Goal: Task Accomplishment & Management: Manage account settings

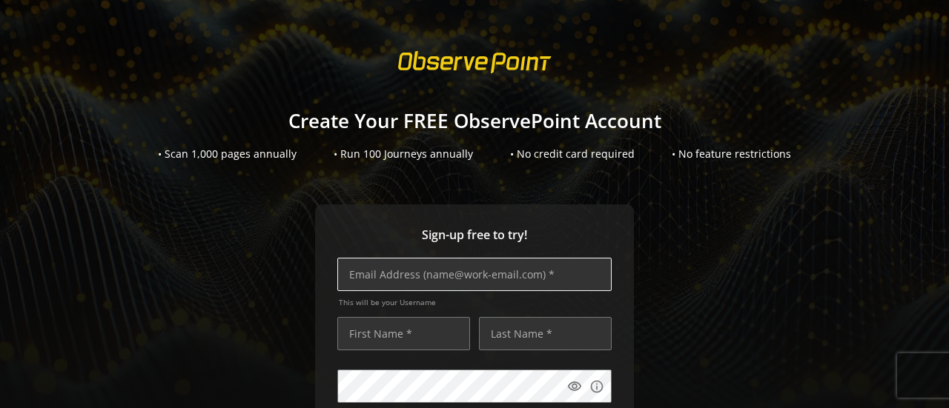
click at [421, 279] on input "text" at bounding box center [474, 274] width 274 height 33
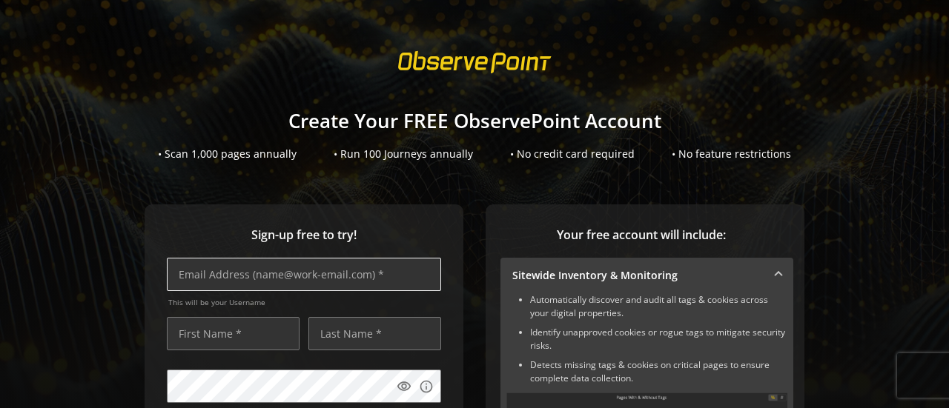
paste input "[PERSON_NAME][EMAIL_ADDRESS][DOMAIN_NAME]"
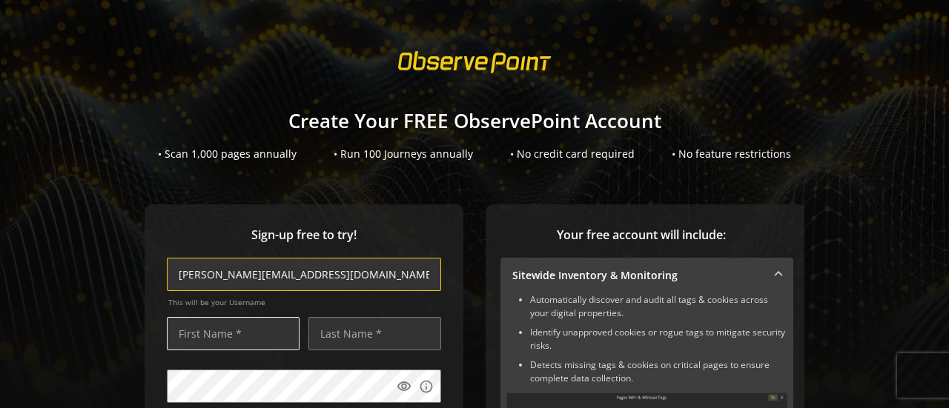
type input "[PERSON_NAME][EMAIL_ADDRESS][DOMAIN_NAME]"
click at [224, 334] on input "text" at bounding box center [233, 333] width 133 height 33
type input "Shy"
click at [223, 337] on input "text" at bounding box center [233, 333] width 133 height 33
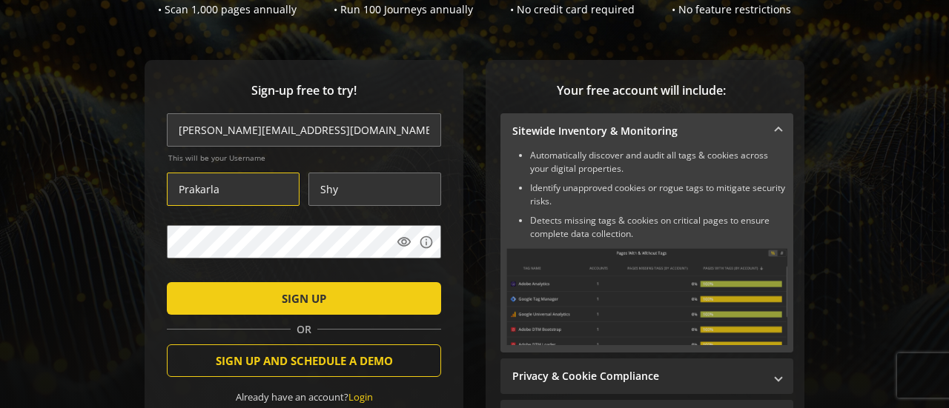
scroll to position [148, 0]
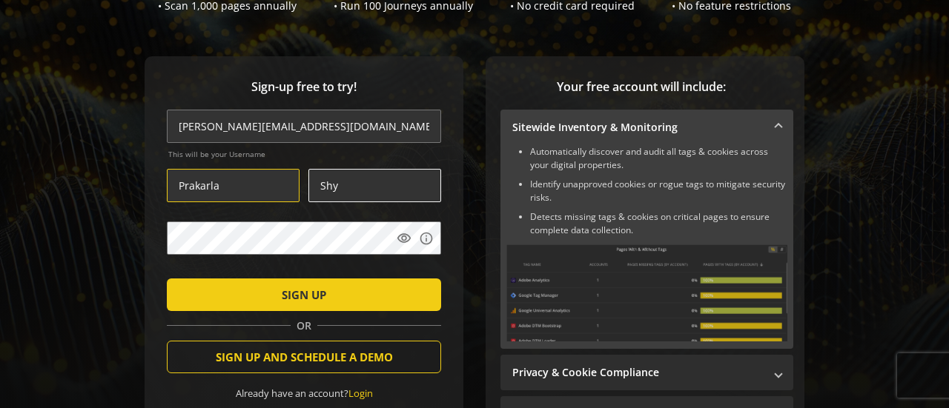
type input "Prakarla"
click at [348, 190] on input "Shy" at bounding box center [374, 185] width 133 height 33
type input "Shyam"
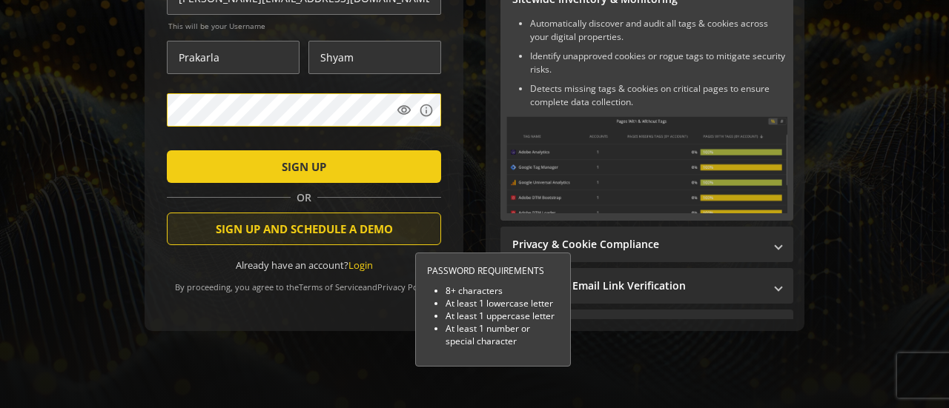
scroll to position [283, 0]
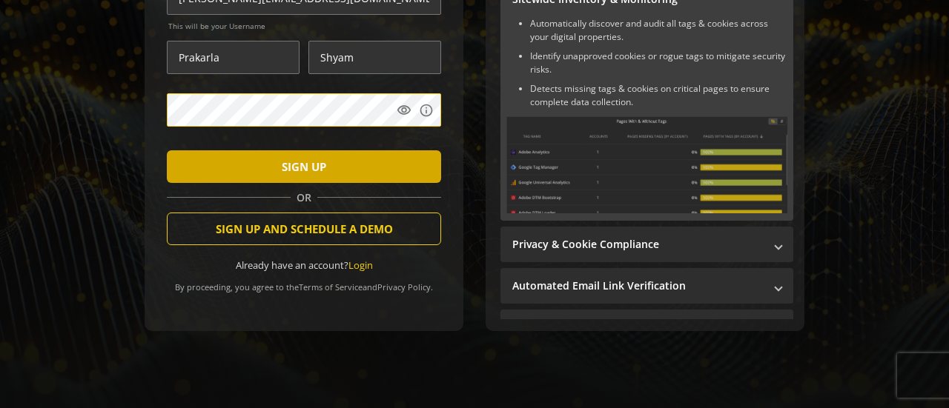
click at [388, 155] on span "submit" at bounding box center [304, 167] width 274 height 36
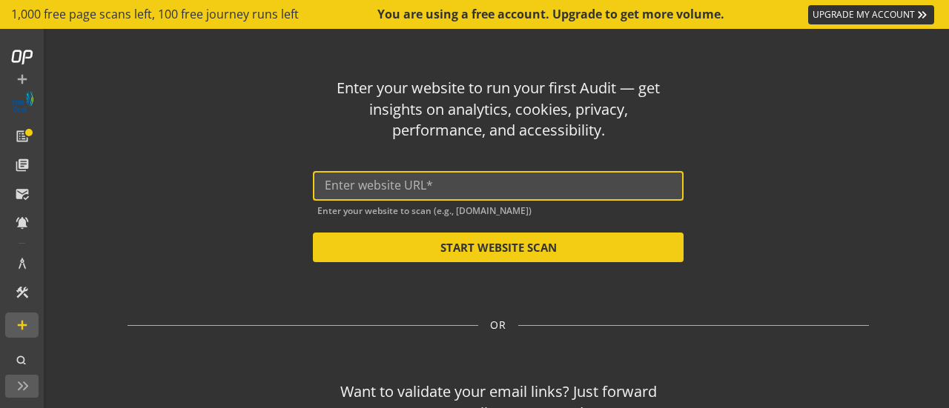
click at [388, 187] on input "text" at bounding box center [498, 186] width 347 height 14
paste input "[URL][DOMAIN_NAME]"
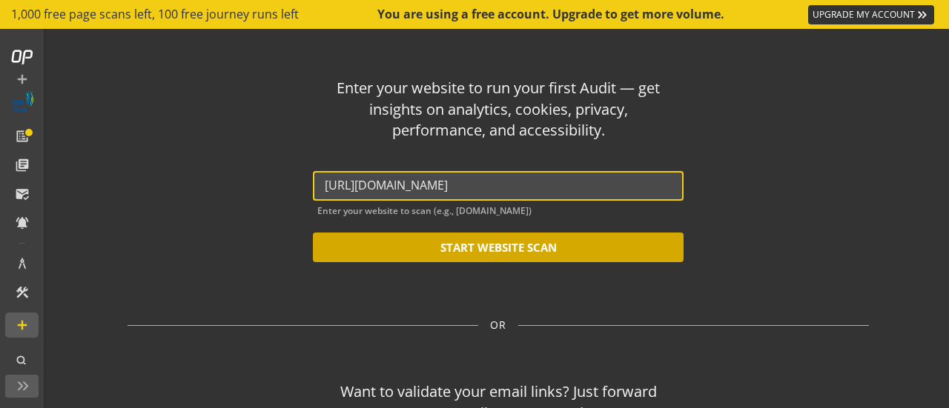
type input "[URL][DOMAIN_NAME]"
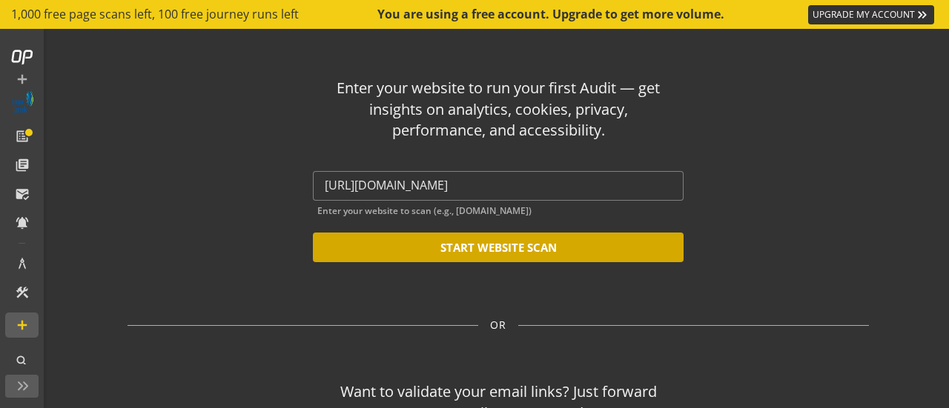
click at [593, 254] on button "START WEBSITE SCAN" at bounding box center [498, 248] width 371 height 30
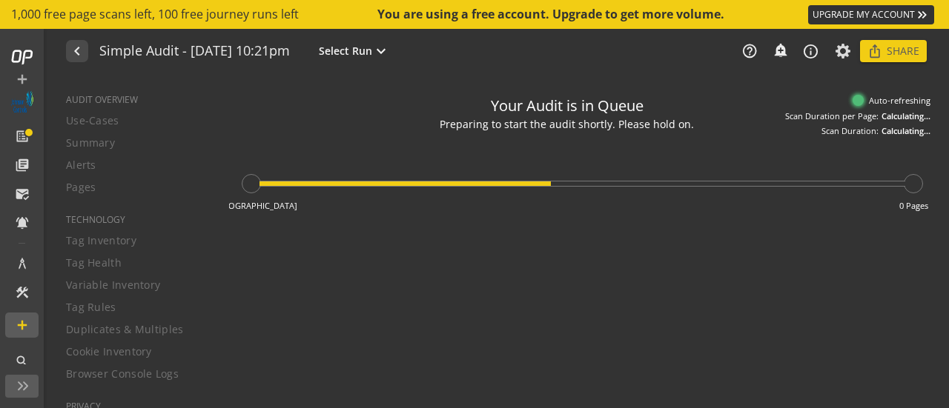
type textarea "Notes can include: -a description of what this audit is validating -changes in …"
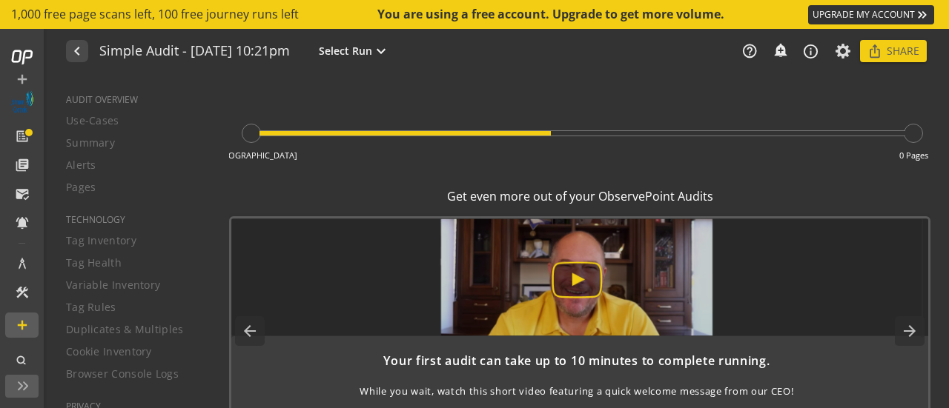
scroll to position [77, 0]
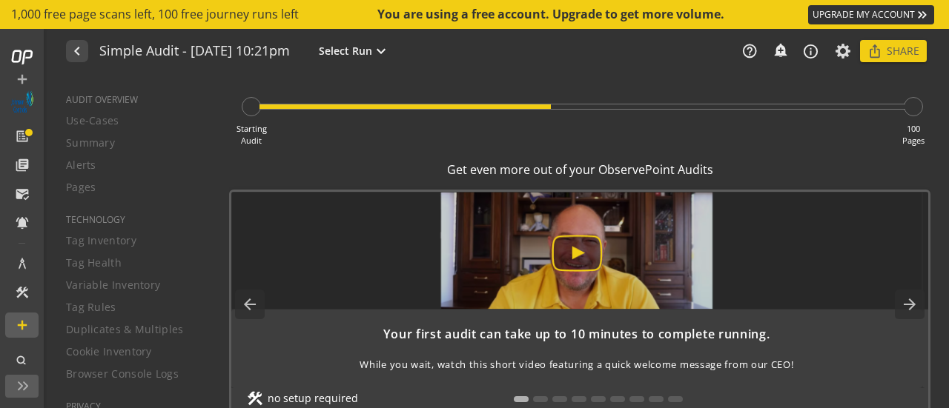
click at [580, 251] on img at bounding box center [576, 251] width 691 height 118
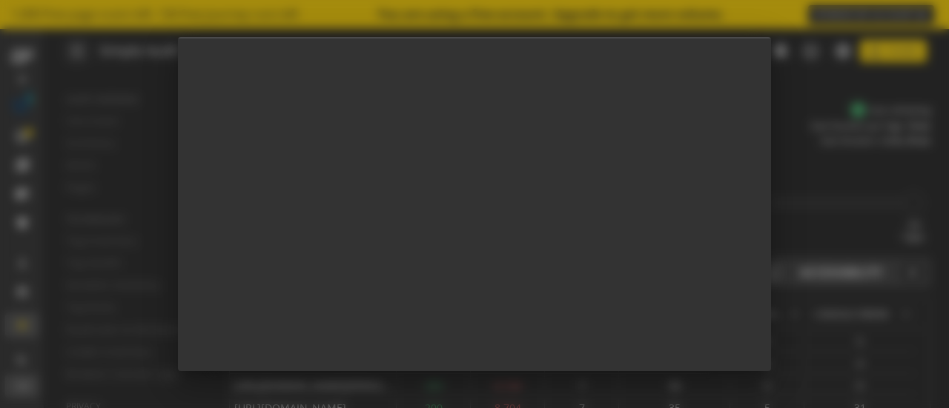
scroll to position [0, 0]
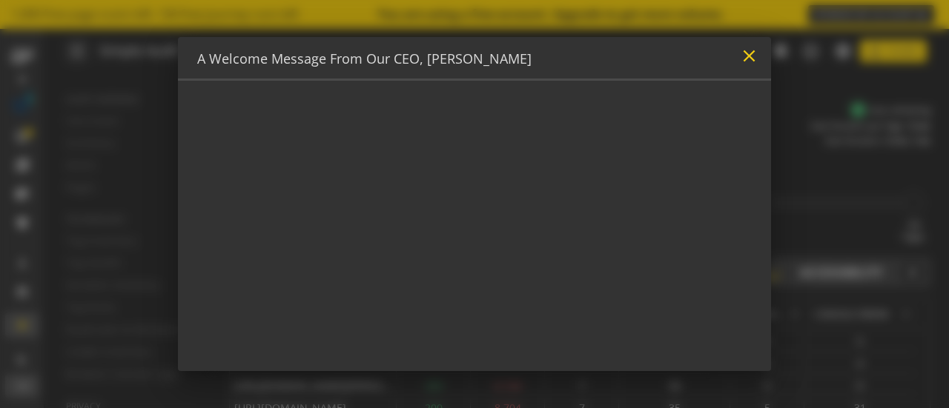
click at [746, 60] on mat-icon "close" at bounding box center [749, 56] width 20 height 20
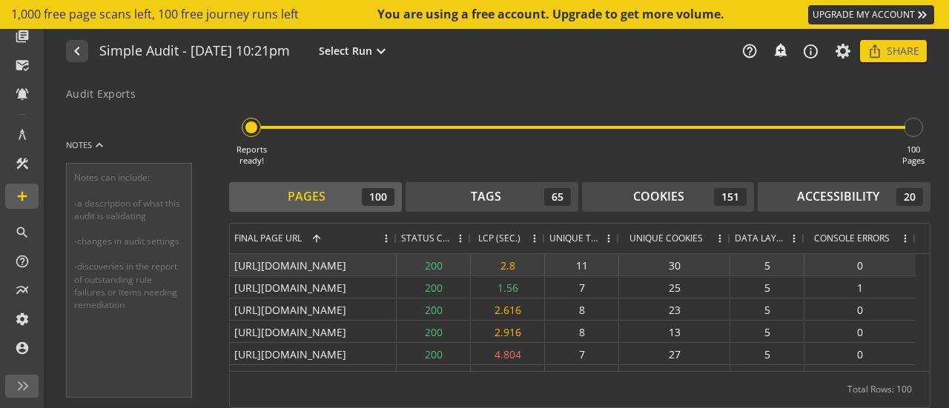
click at [580, 260] on div "11" at bounding box center [582, 264] width 74 height 21
click at [674, 265] on div "30" at bounding box center [674, 264] width 111 height 21
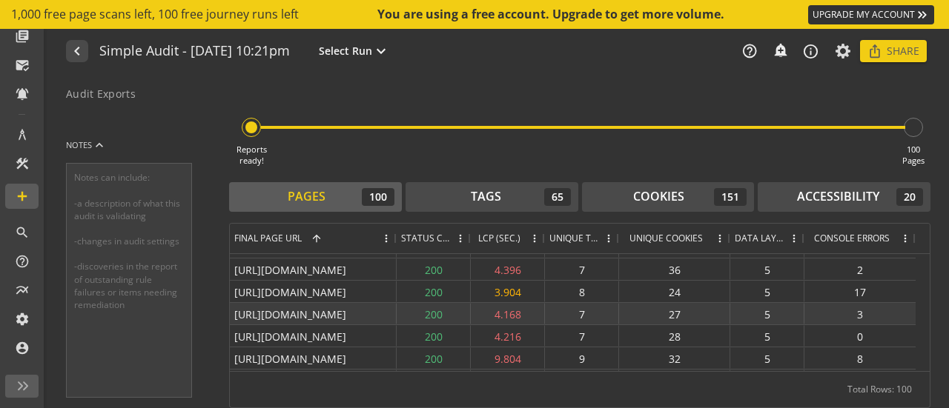
scroll to position [1038, 0]
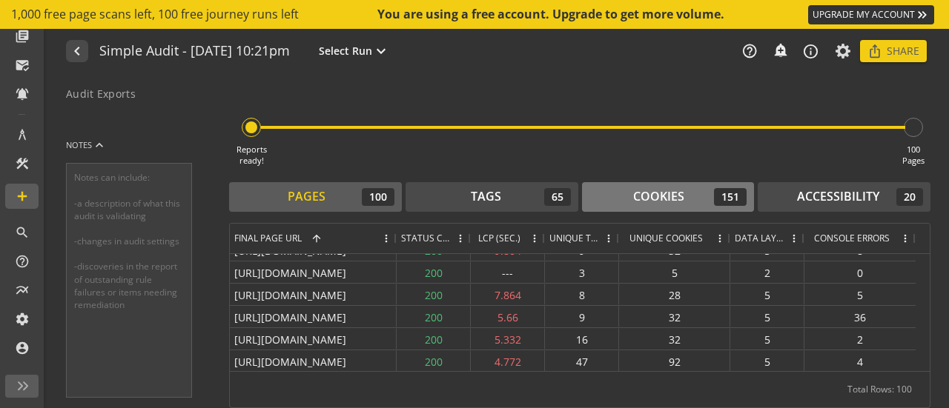
click at [655, 199] on div "Cookies" at bounding box center [658, 196] width 51 height 17
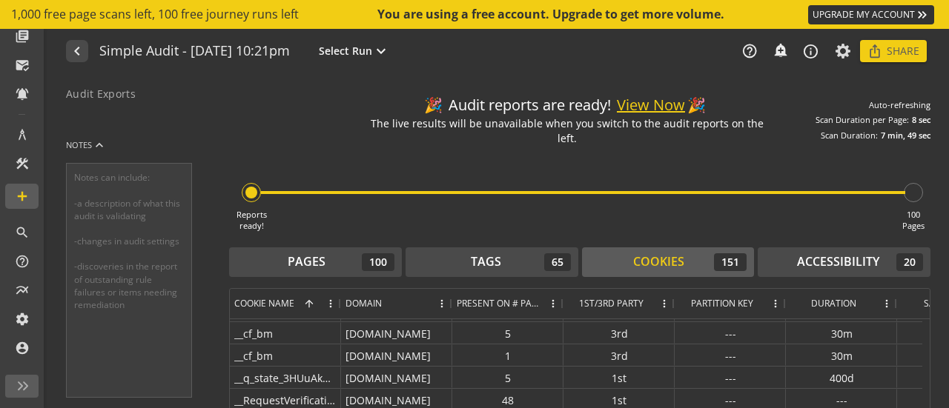
scroll to position [0, 0]
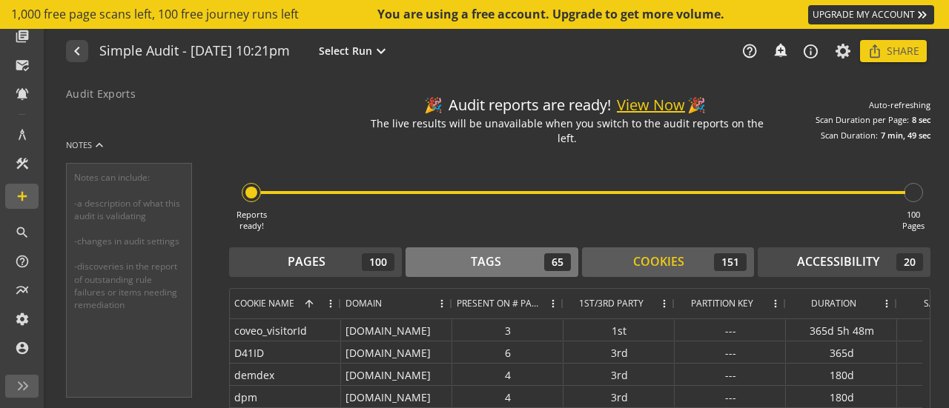
click at [476, 265] on div "Tags" at bounding box center [486, 261] width 30 height 17
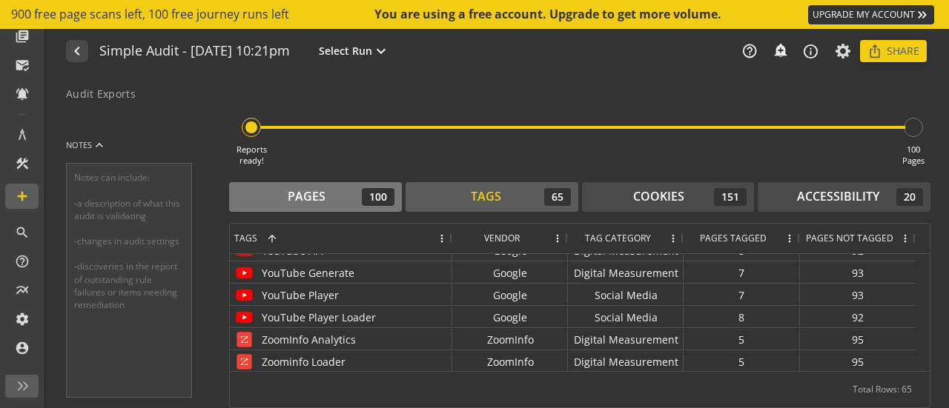
click at [331, 193] on div "Pages 100" at bounding box center [315, 197] width 158 height 18
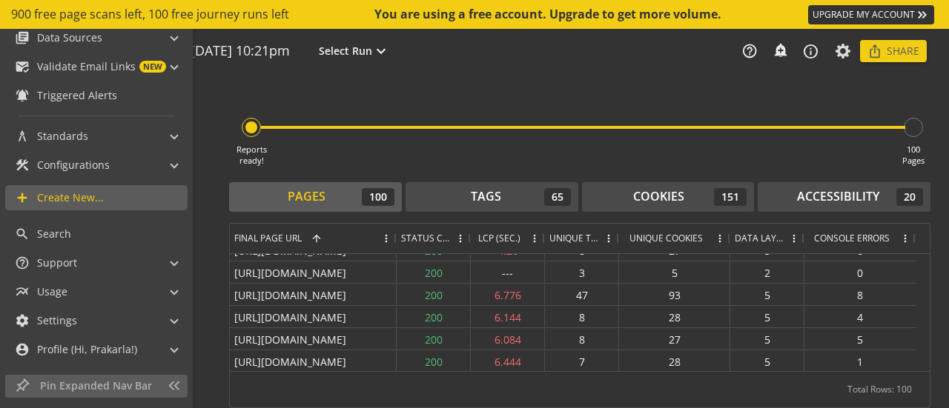
scroll to position [144, 0]
click at [88, 33] on span "Data Sources" at bounding box center [69, 36] width 65 height 15
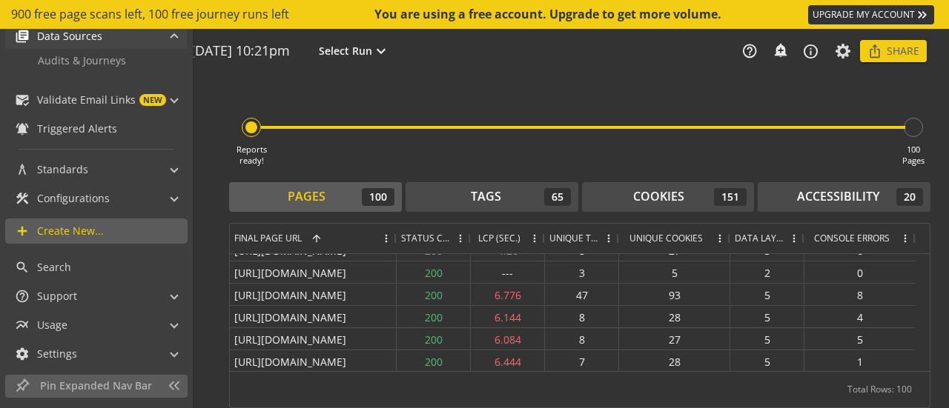
scroll to position [139, 0]
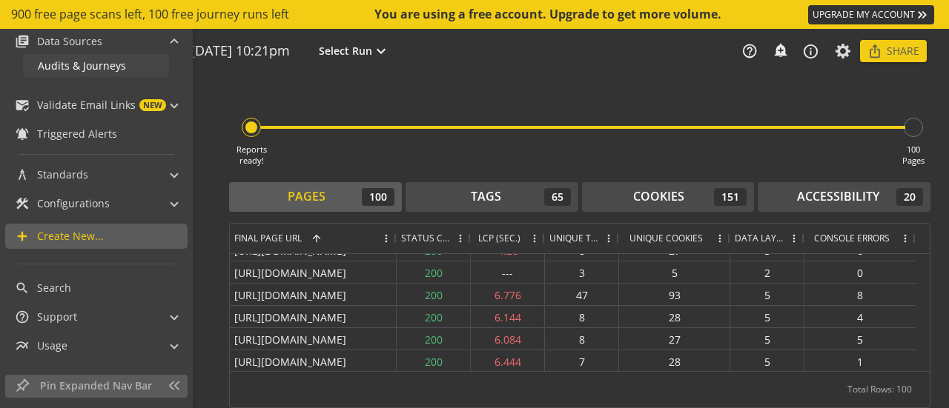
click at [125, 63] on link "Audits & Journeys" at bounding box center [96, 65] width 146 height 23
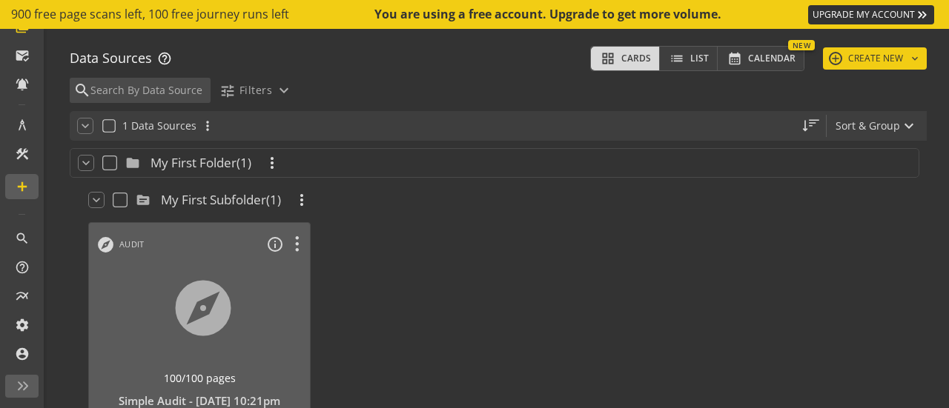
scroll to position [124, 0]
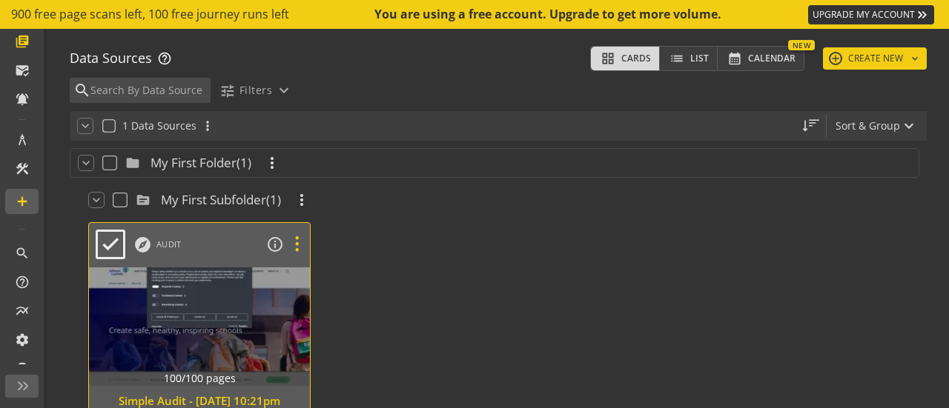
click at [296, 242] on icon at bounding box center [297, 244] width 26 height 19
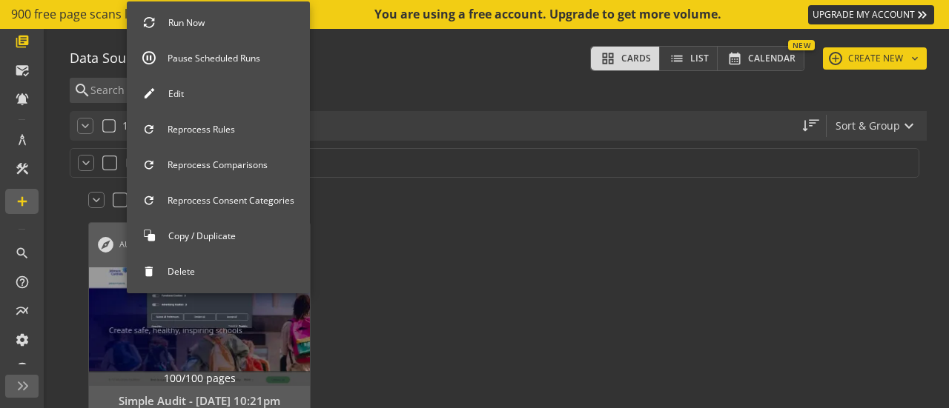
click at [261, 93] on button "Edit" at bounding box center [218, 94] width 183 height 31
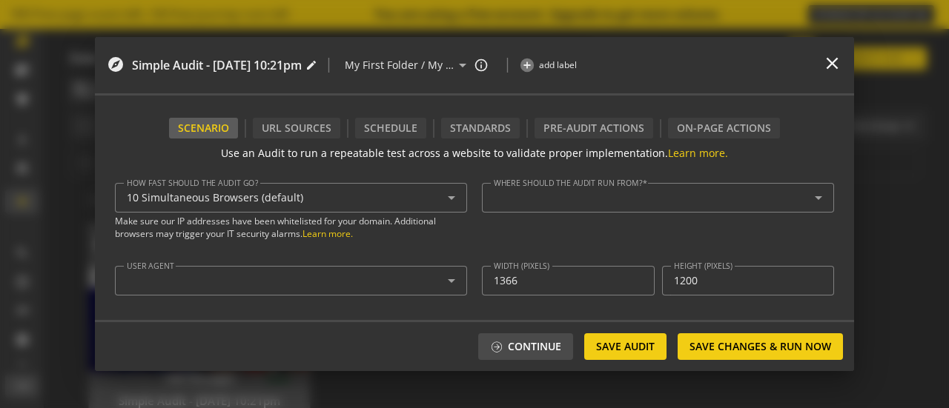
type textarea "[PERSON_NAME][EMAIL_ADDRESS][DOMAIN_NAME]"
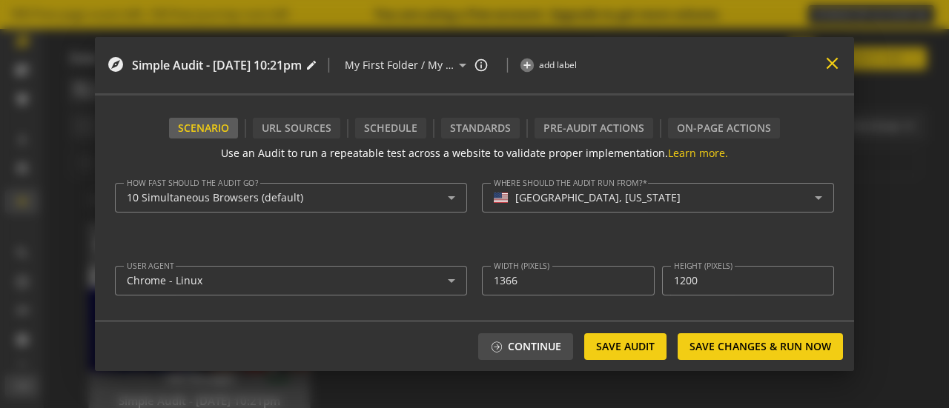
click at [831, 64] on mat-icon "close" at bounding box center [832, 63] width 20 height 20
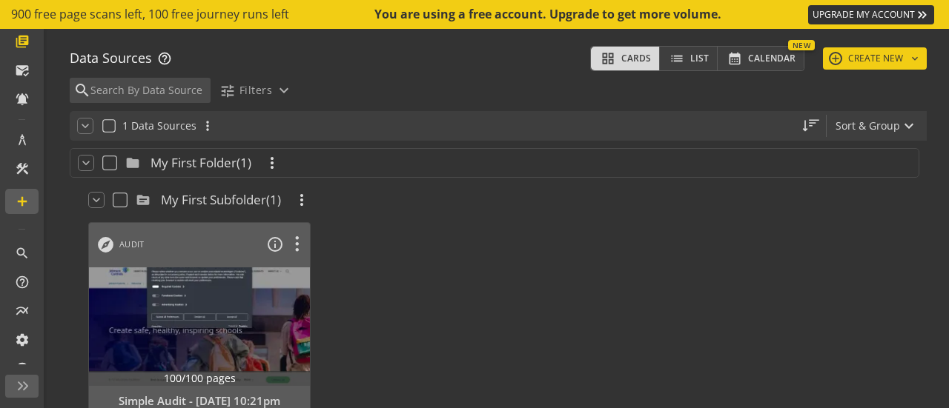
click at [248, 199] on span "My First Subfolder" at bounding box center [213, 200] width 105 height 18
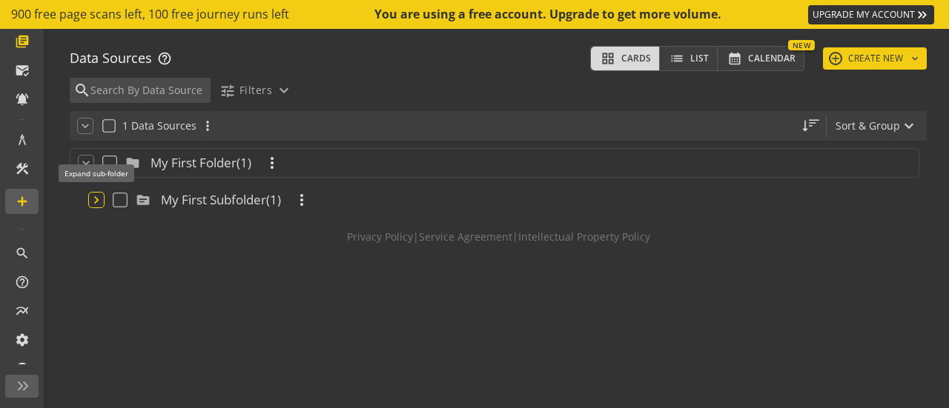
click at [96, 201] on mat-icon "keyboard_arrow_down" at bounding box center [96, 200] width 15 height 15
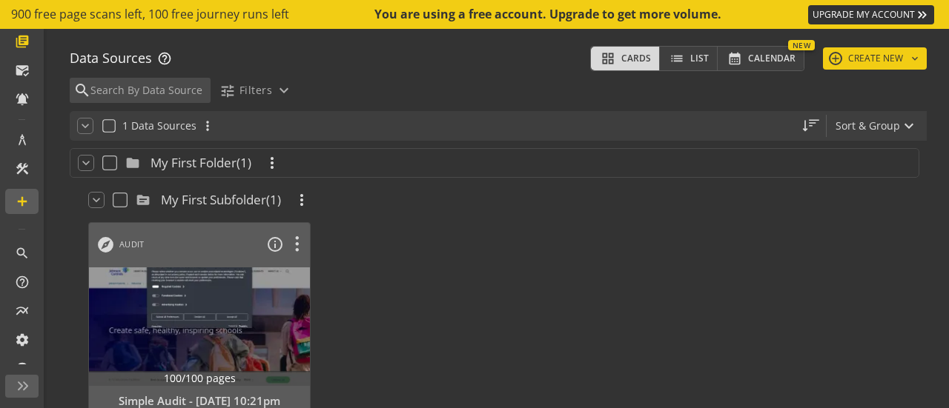
click at [273, 194] on span "(1)" at bounding box center [273, 200] width 15 height 18
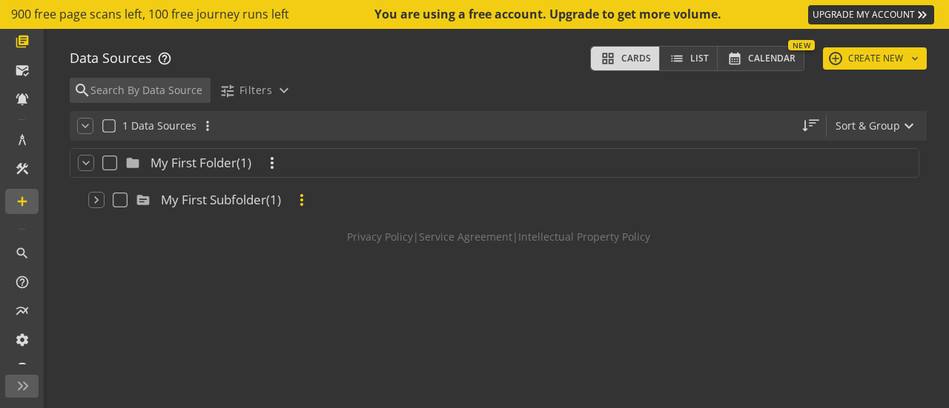
click at [308, 202] on mat-icon "more_vert" at bounding box center [302, 200] width 18 height 18
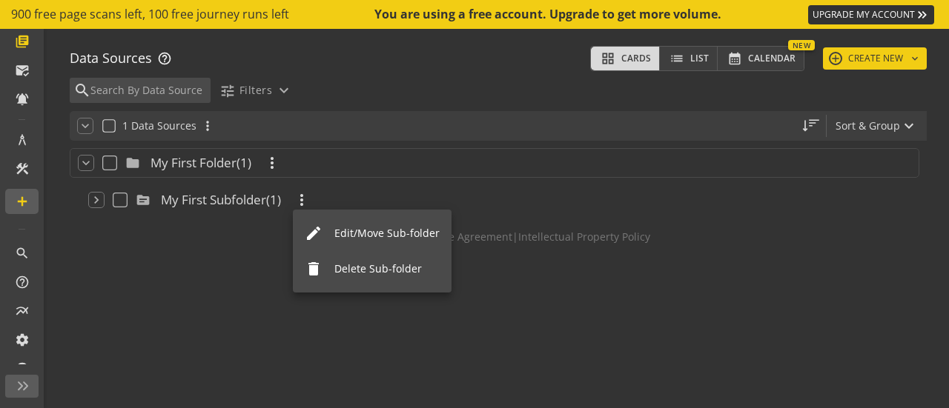
click at [354, 227] on div "Edit/Move Sub-folder" at bounding box center [386, 233] width 105 height 15
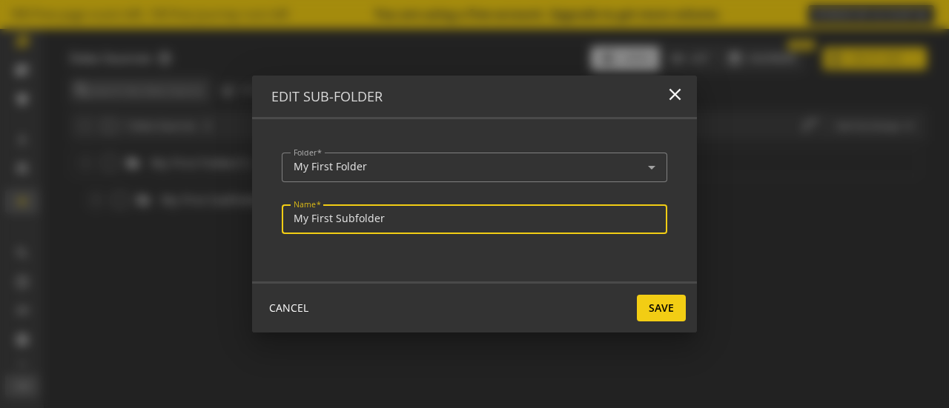
click at [514, 220] on input "My First Subfolder" at bounding box center [475, 219] width 362 height 13
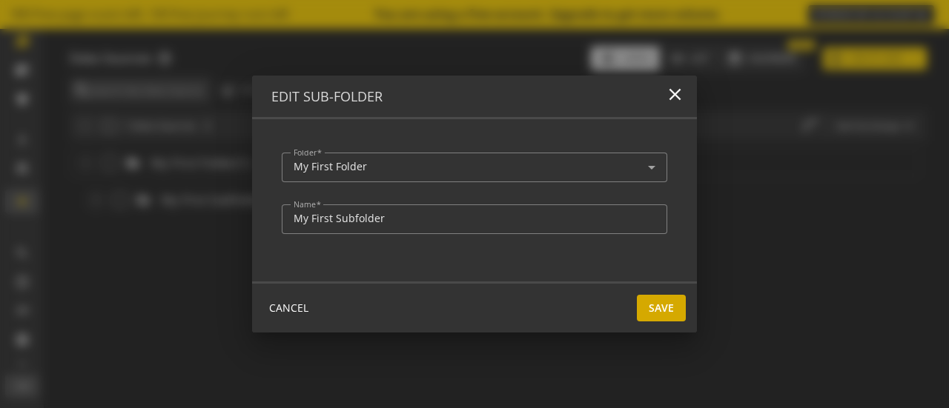
click at [652, 303] on span "Save" at bounding box center [661, 308] width 25 height 27
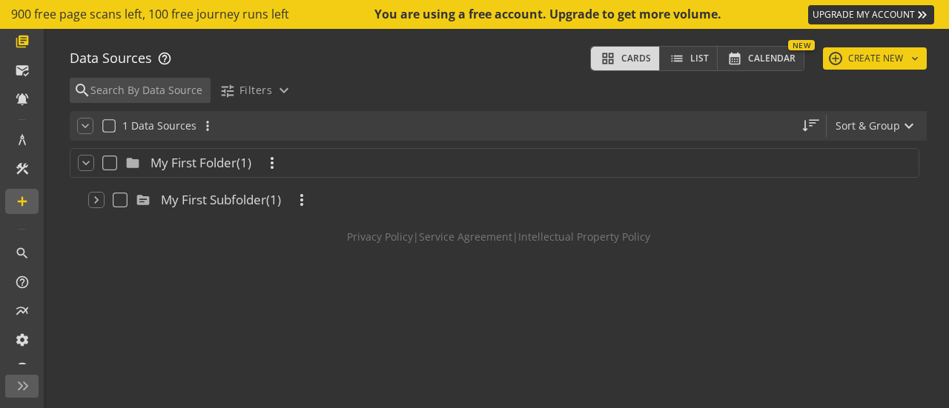
click at [194, 160] on span "My First Folder" at bounding box center [193, 163] width 86 height 18
click at [97, 197] on mat-icon "keyboard_arrow_down" at bounding box center [96, 200] width 15 height 15
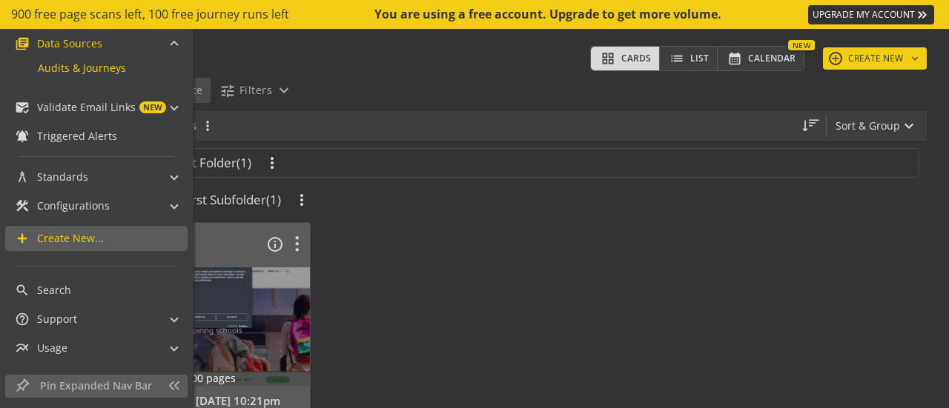
scroll to position [139, 0]
click at [153, 342] on span "multiline_chart Usage" at bounding box center [93, 346] width 156 height 25
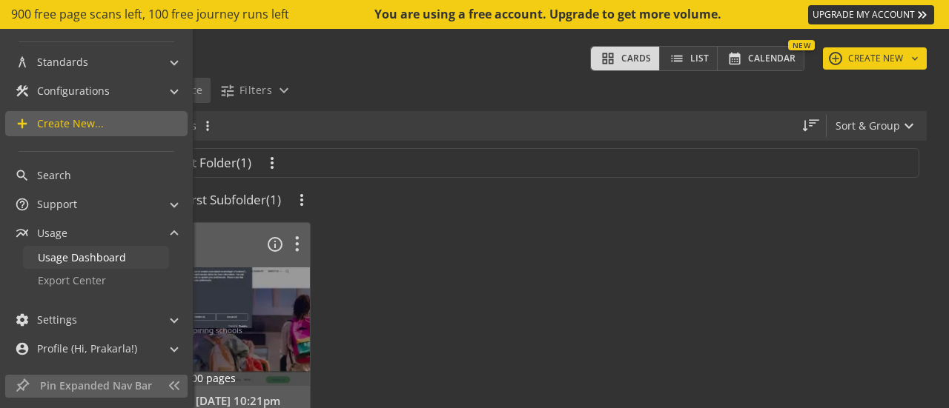
click at [117, 253] on span "Usage Dashboard" at bounding box center [82, 258] width 88 height 14
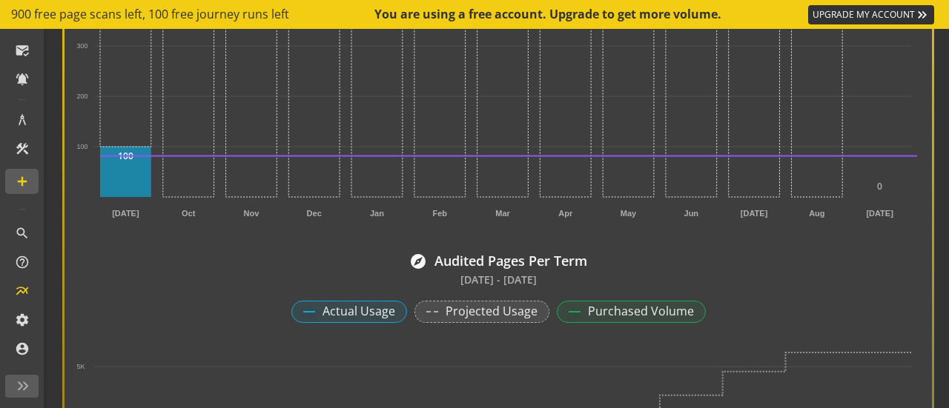
scroll to position [1145, 0]
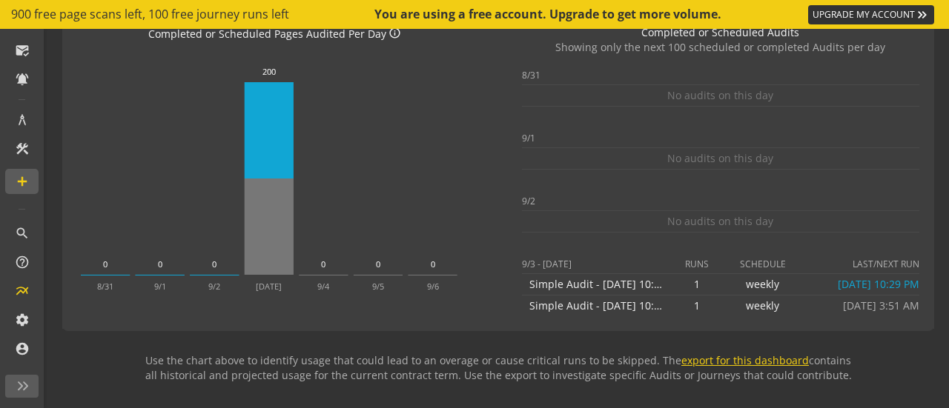
click at [737, 363] on link "export for this dashboard" at bounding box center [744, 361] width 127 height 14
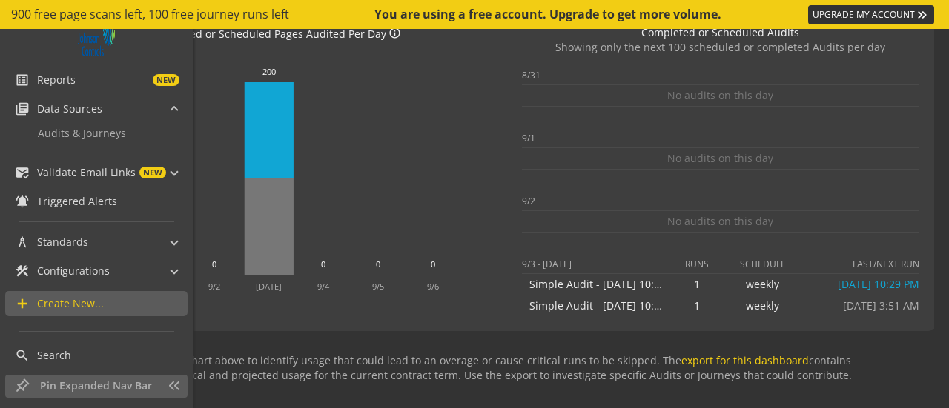
scroll to position [70, 0]
click at [98, 202] on span "Triggered Alerts" at bounding box center [77, 203] width 80 height 15
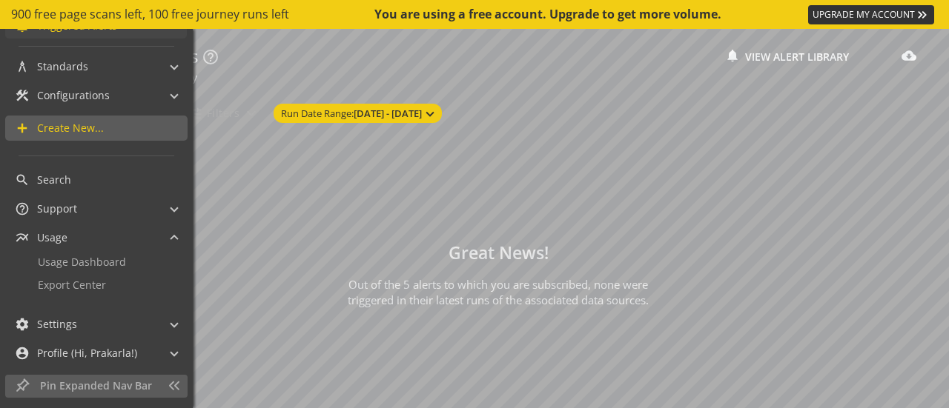
scroll to position [251, 0]
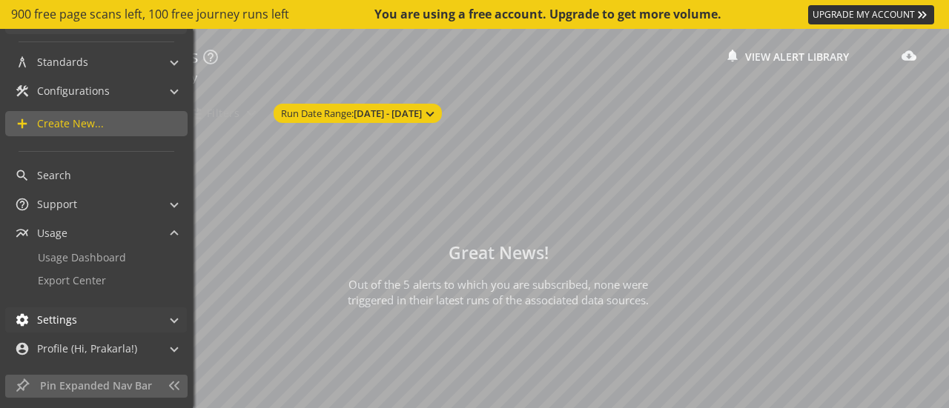
click at [162, 323] on span "settings Settings" at bounding box center [93, 320] width 156 height 25
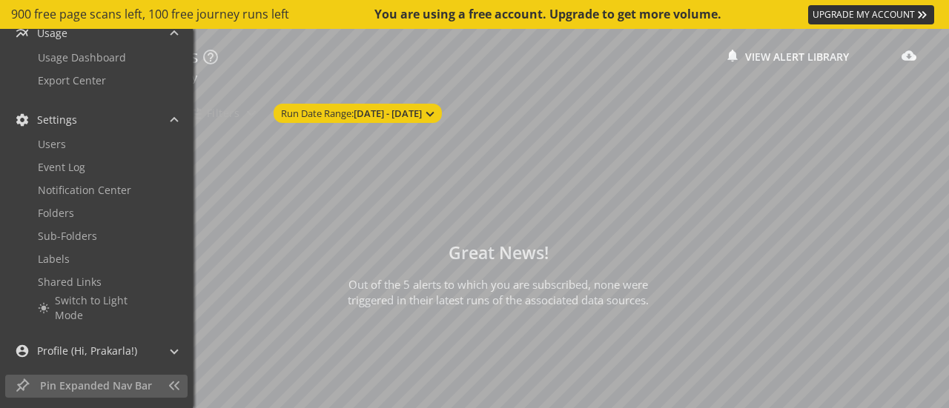
scroll to position [452, 0]
click at [171, 349] on span at bounding box center [174, 349] width 6 height 16
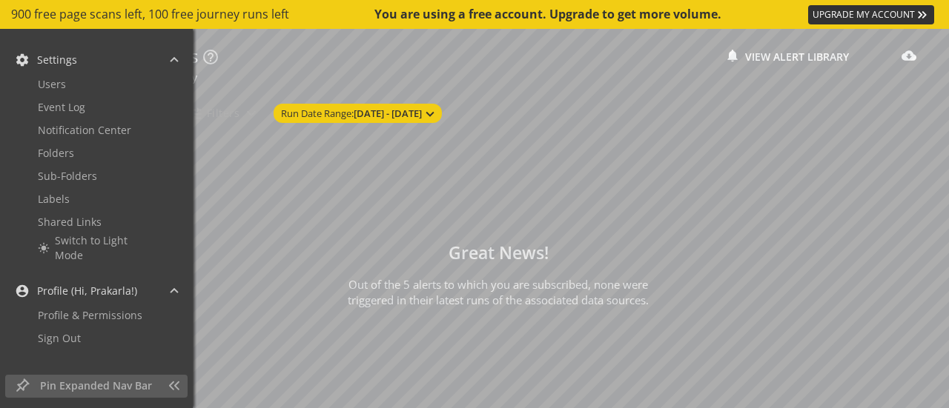
scroll to position [218, 0]
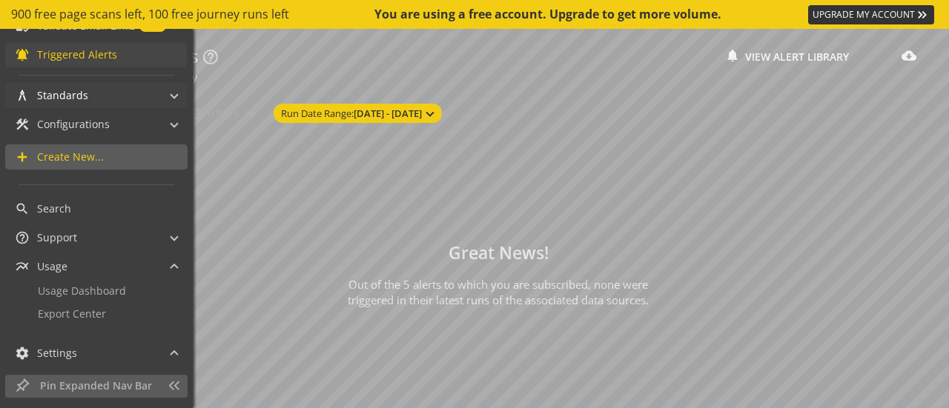
click at [162, 96] on span "architecture Standards" at bounding box center [93, 95] width 156 height 25
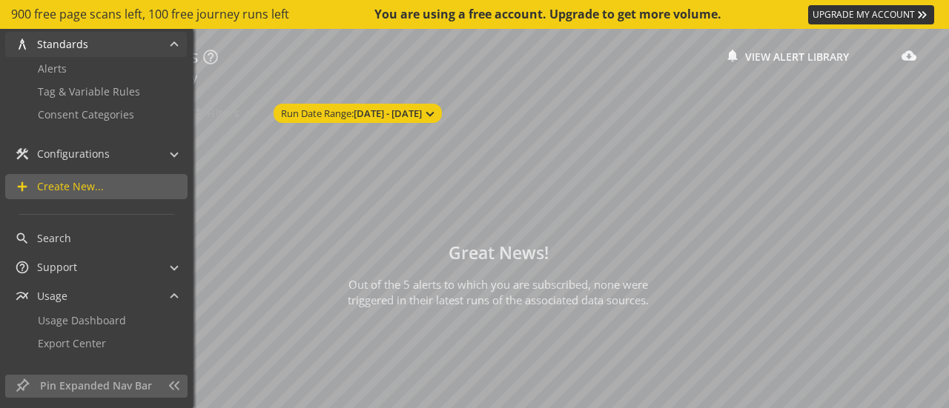
scroll to position [271, 0]
click at [171, 152] on span at bounding box center [174, 150] width 6 height 16
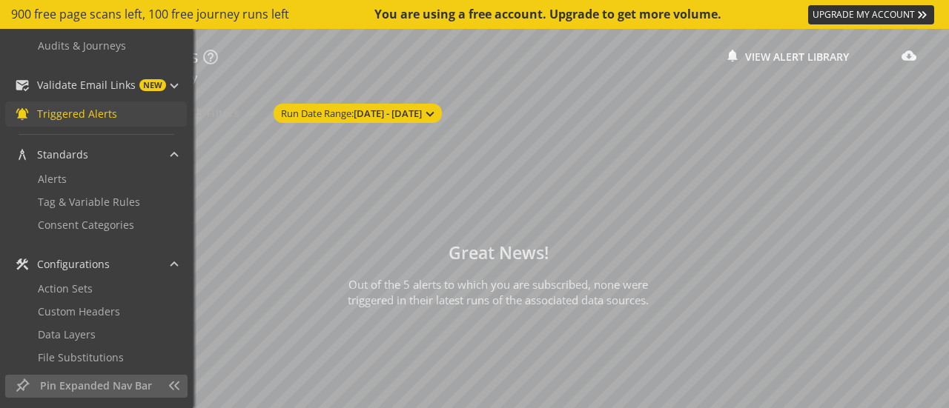
scroll to position [0, 0]
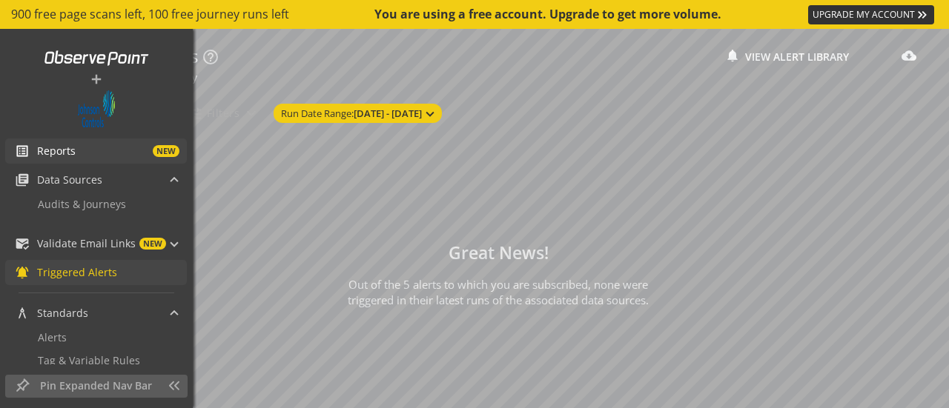
click at [87, 153] on span "NEW" at bounding box center [128, 151] width 104 height 12
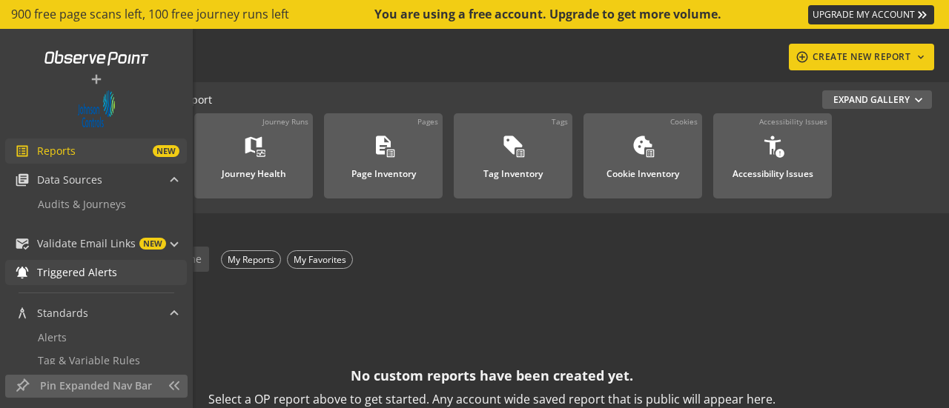
click at [70, 150] on span "Reports" at bounding box center [56, 151] width 39 height 15
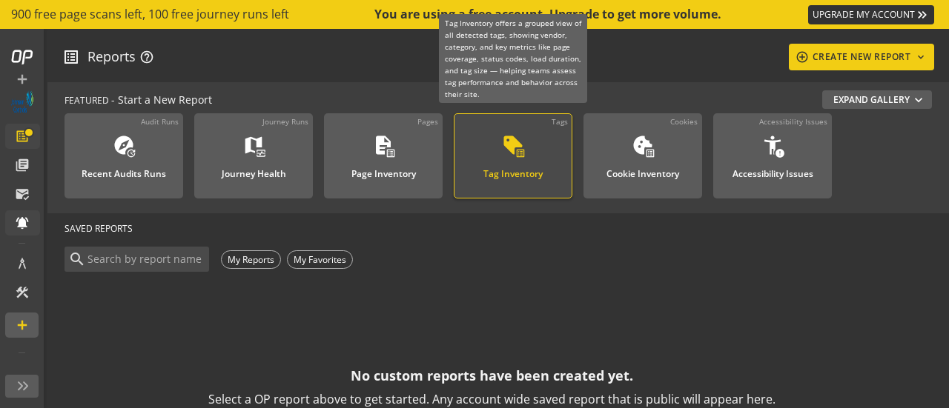
click at [488, 178] on div "Tag Inventory" at bounding box center [512, 169] width 59 height 19
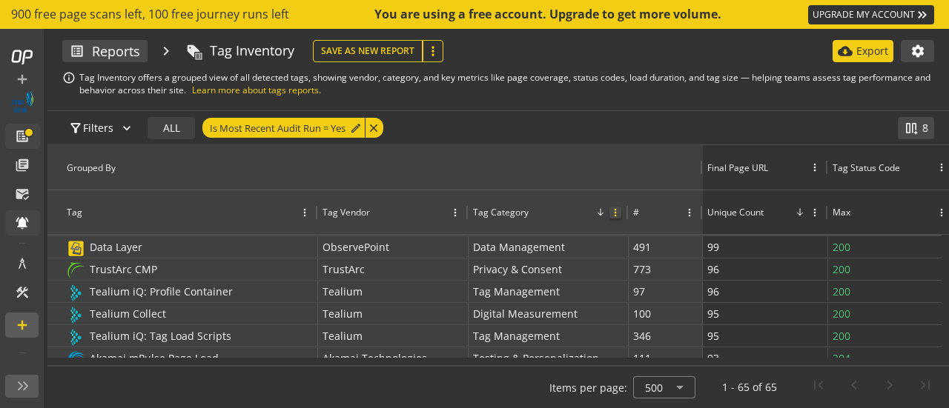
click at [614, 212] on span at bounding box center [615, 213] width 12 height 12
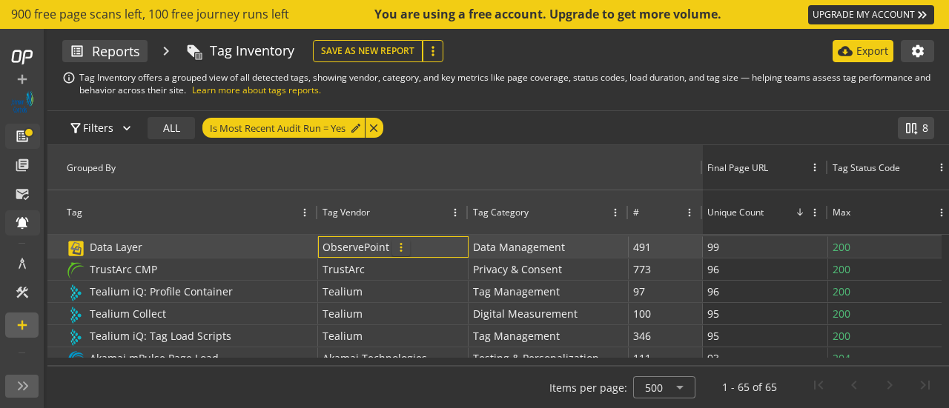
click at [400, 248] on span "more_vert" at bounding box center [400, 247] width 13 height 13
